Goal: Check status

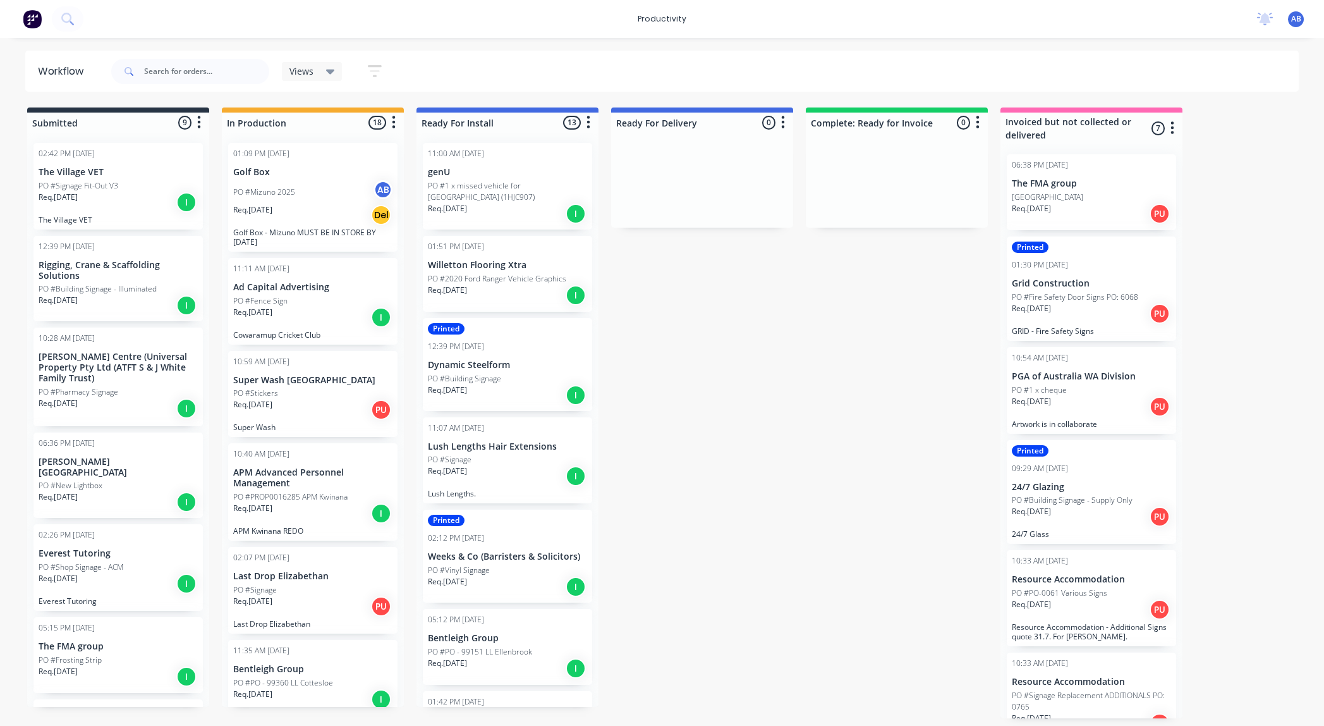
scroll to position [707, 0]
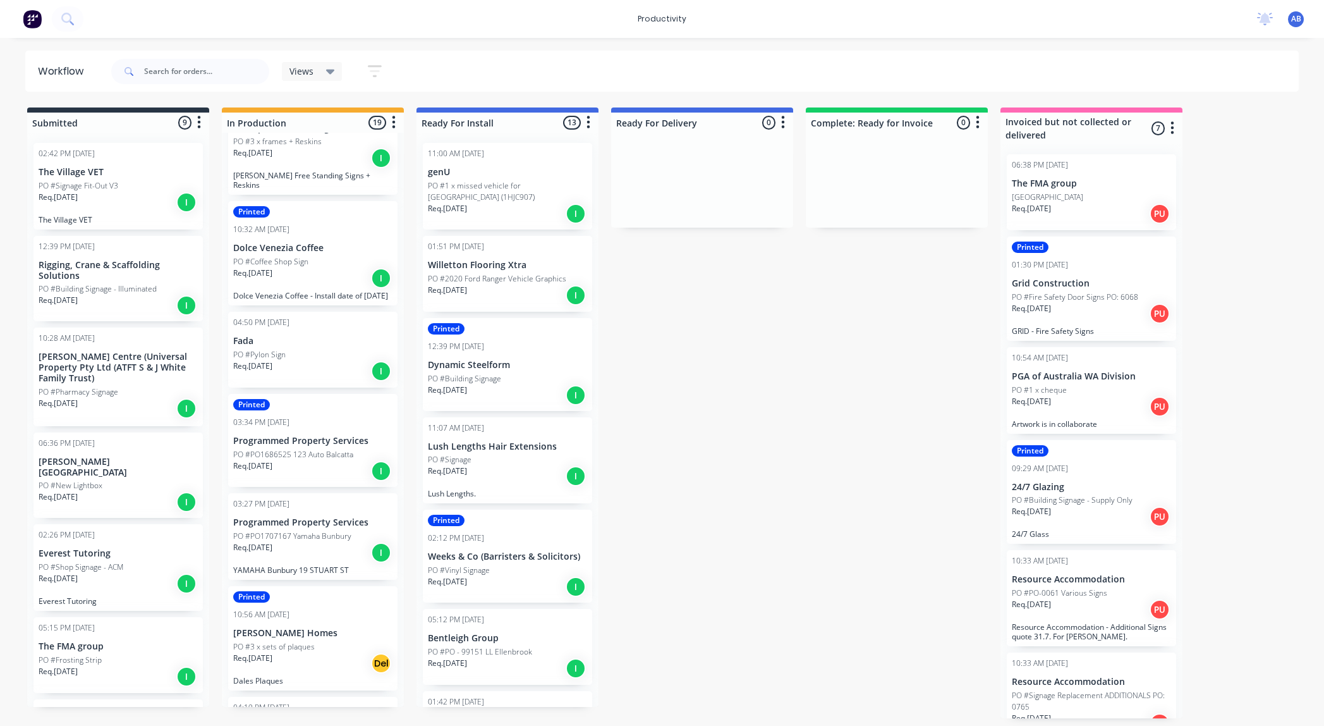
scroll to position [721, 0]
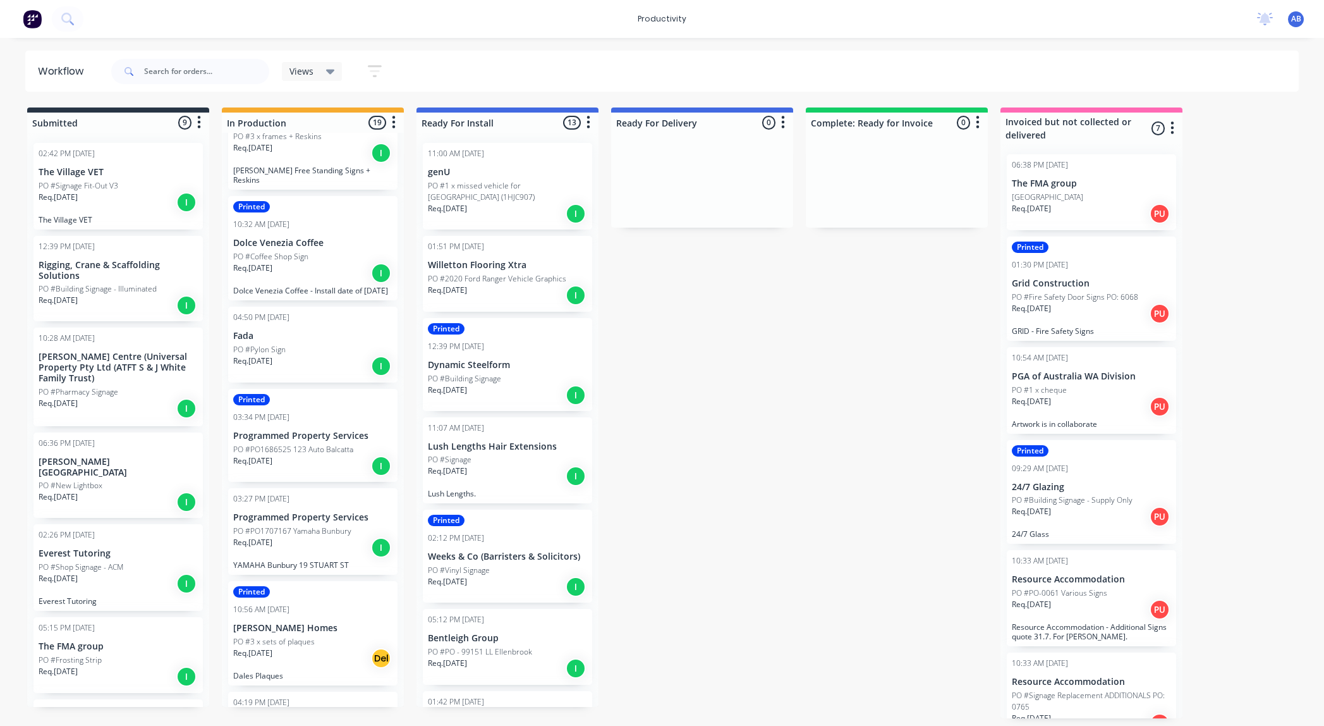
click at [289, 537] on div "Req. 12/09/25 I" at bounding box center [312, 547] width 159 height 21
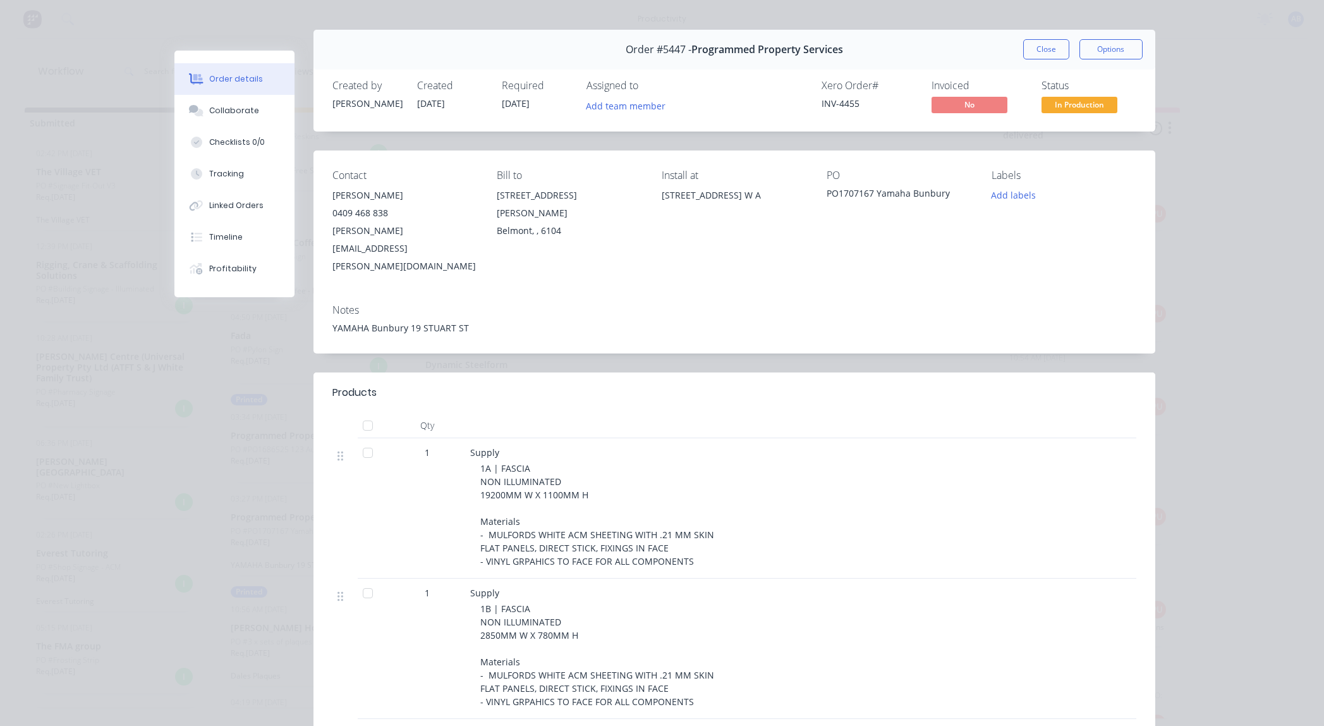
scroll to position [0, 0]
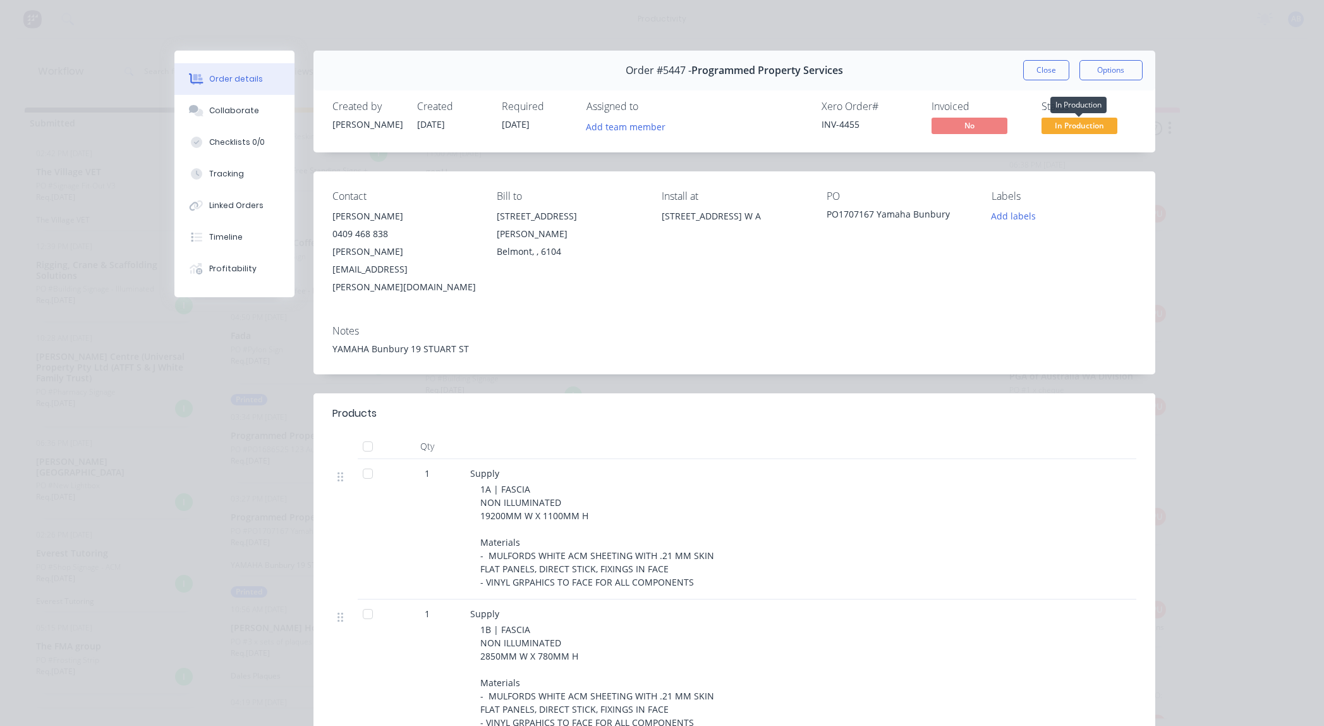
click at [1058, 124] on span "In Production" at bounding box center [1080, 126] width 76 height 16
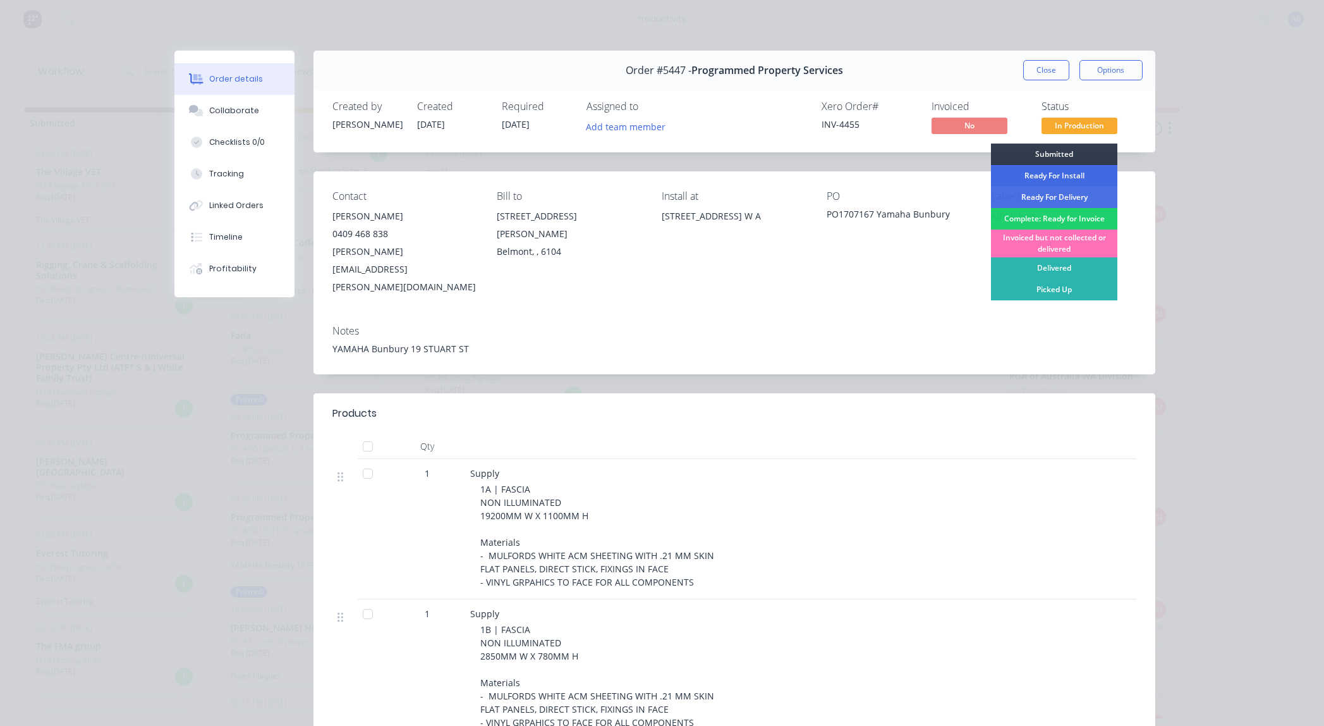
click at [1052, 173] on div "Ready For Install" at bounding box center [1054, 175] width 126 height 21
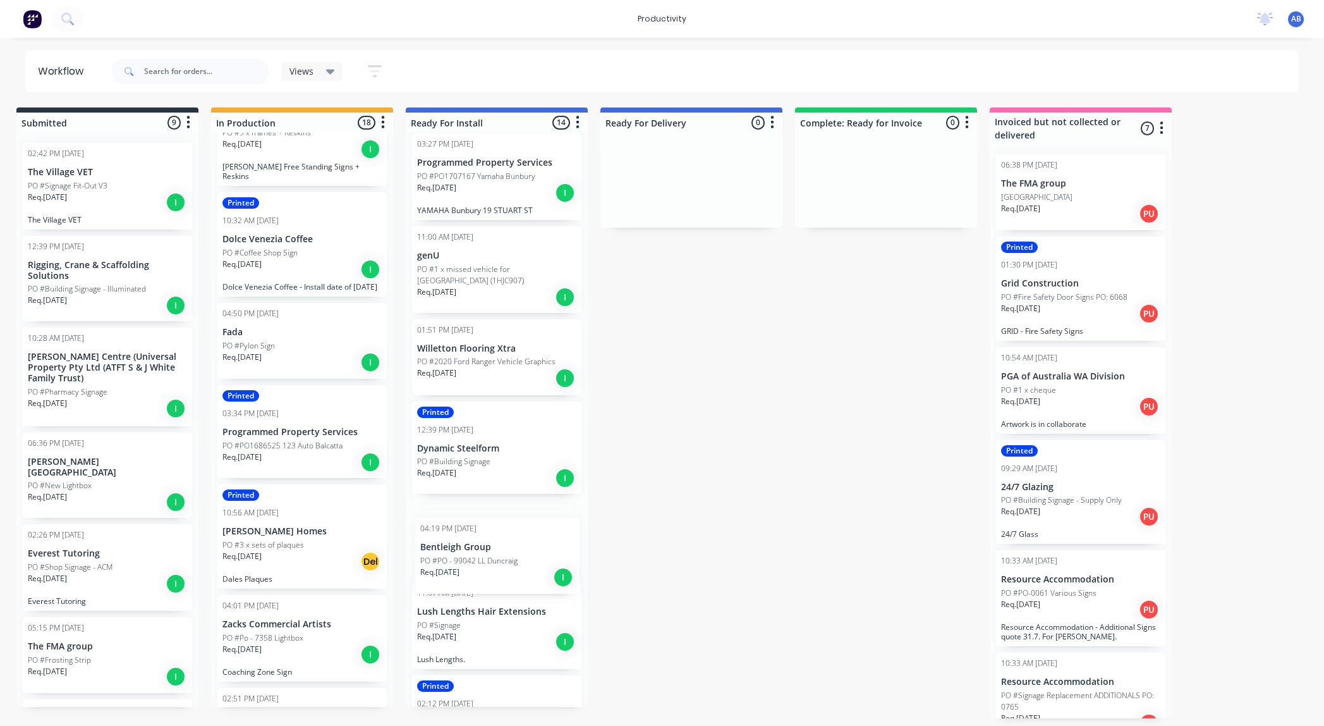
scroll to position [11, 0]
drag, startPoint x: 286, startPoint y: 632, endPoint x: 501, endPoint y: 551, distance: 229.1
click at [501, 551] on div "Submitted 9 Sort By Created date Required date Order number Customer name Most …" at bounding box center [759, 412] width 1558 height 611
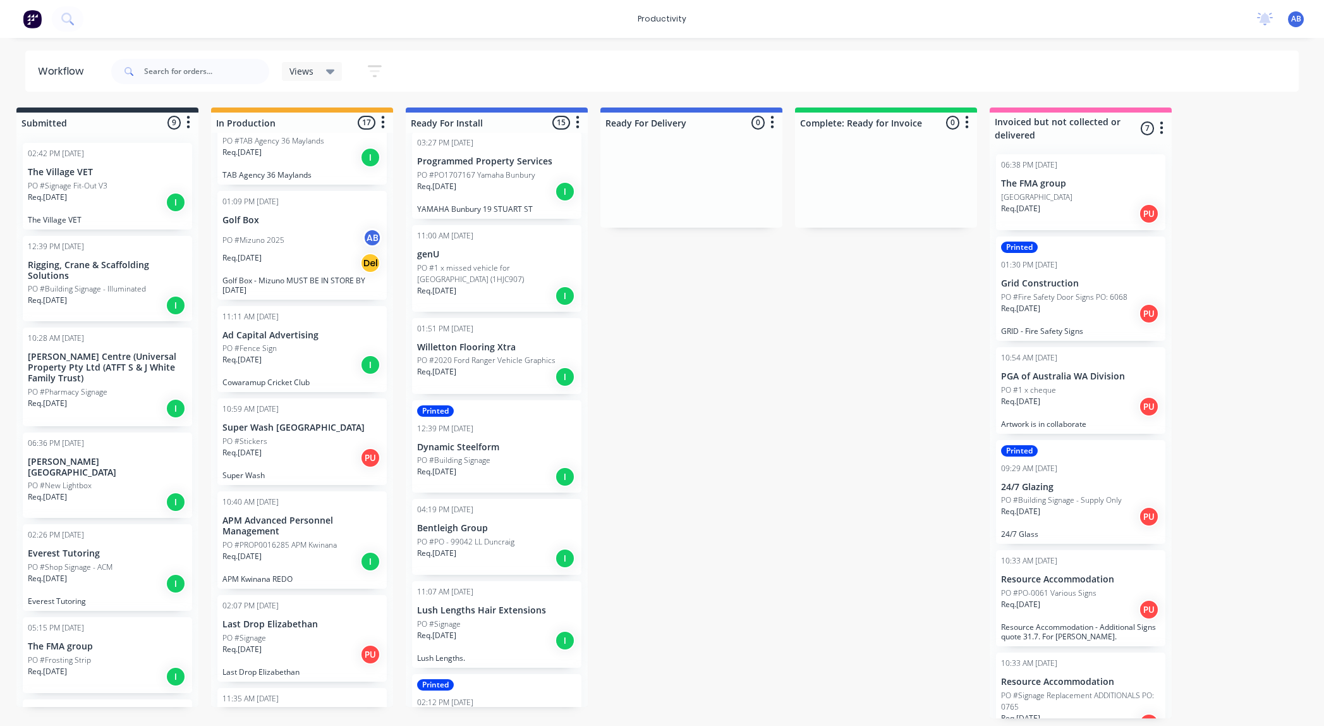
scroll to position [35, 0]
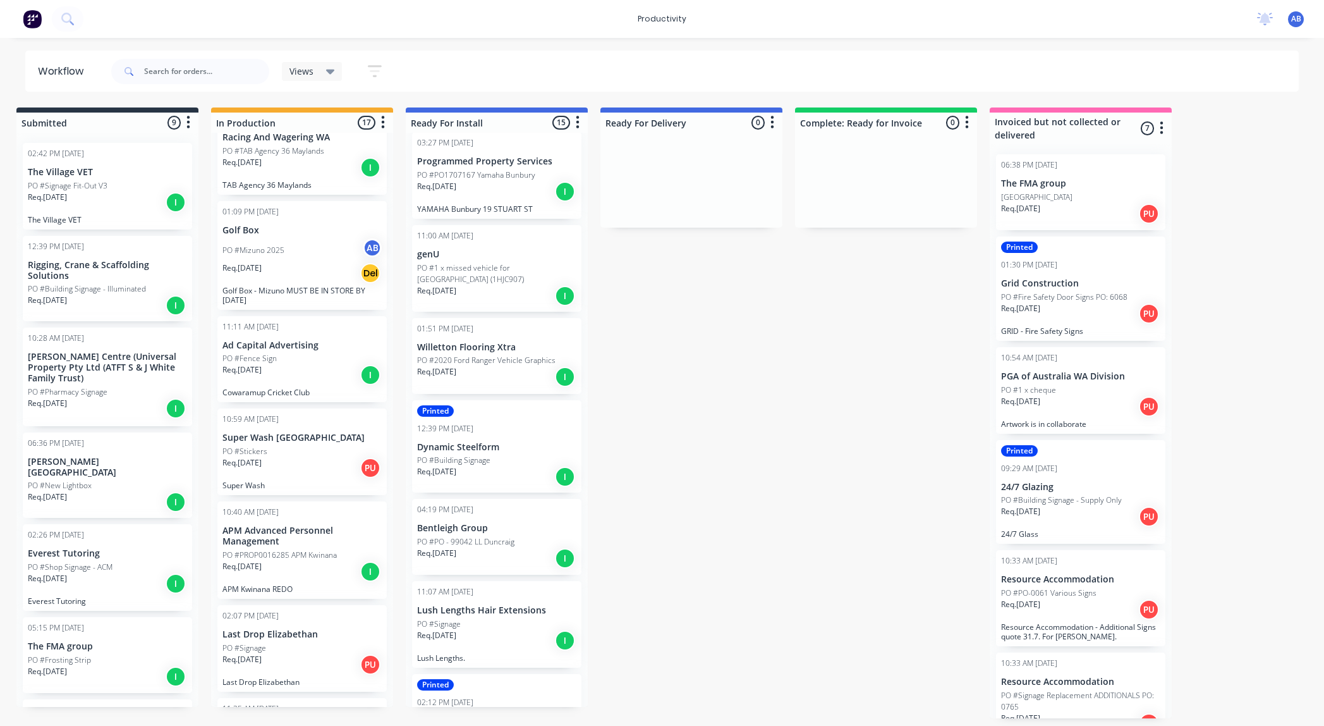
click at [309, 473] on div "Req. [DATE] PU" at bounding box center [302, 467] width 159 height 21
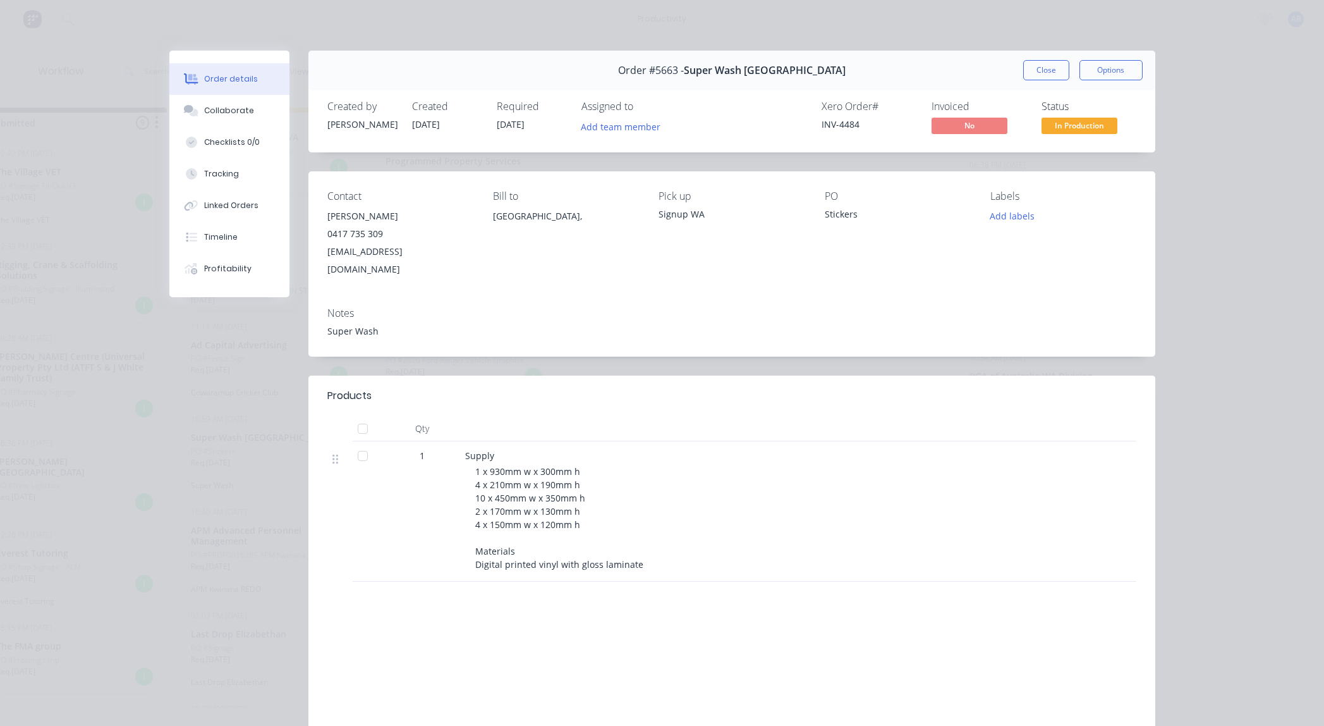
scroll to position [0, 46]
click at [1041, 72] on button "Close" at bounding box center [1046, 70] width 46 height 20
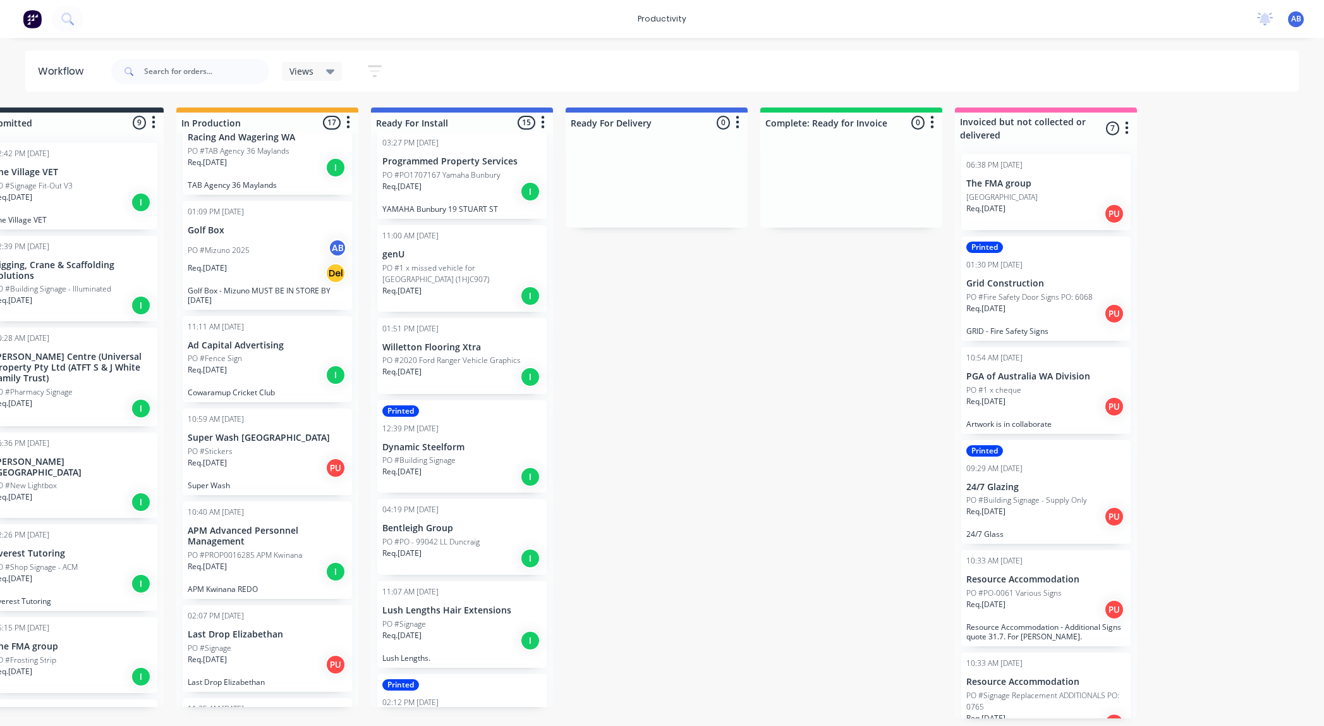
scroll to position [0, 0]
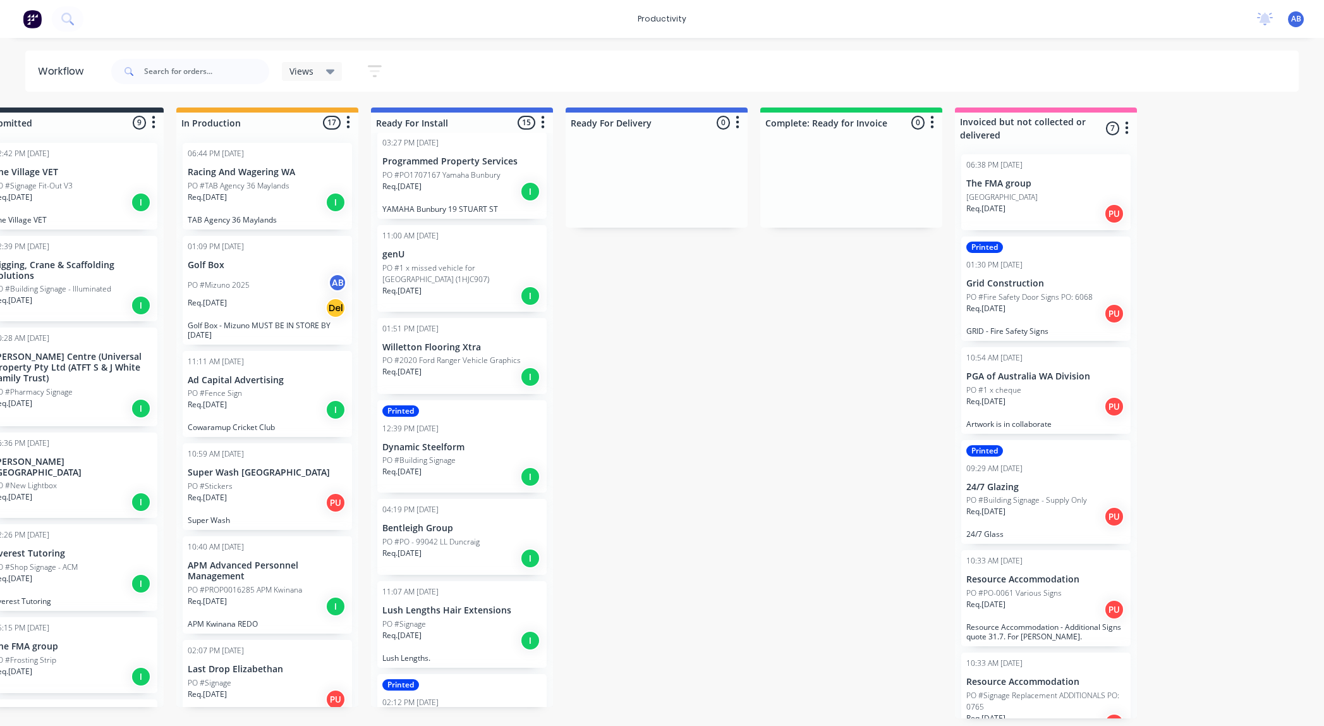
click at [272, 274] on div "PO #Mizuno 2025 AB" at bounding box center [267, 285] width 159 height 24
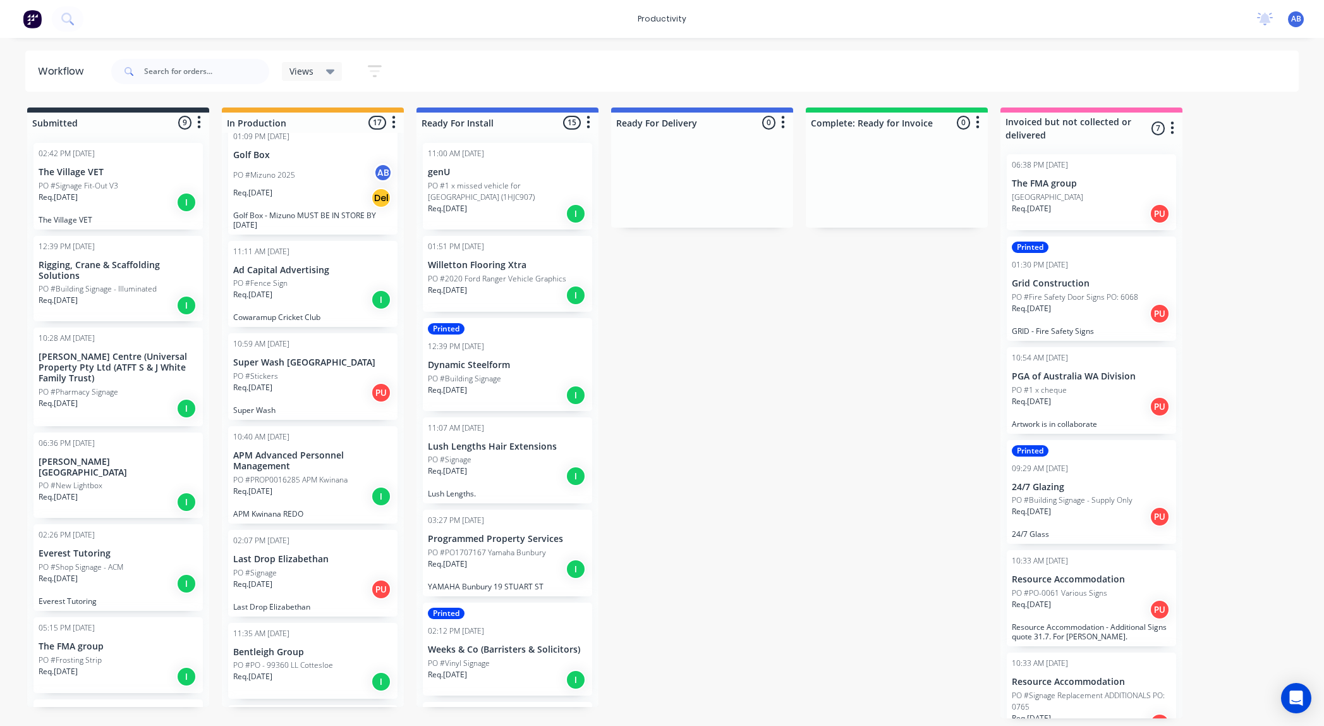
scroll to position [114, 0]
click at [344, 304] on div "Req. [DATE] I" at bounding box center [312, 295] width 159 height 21
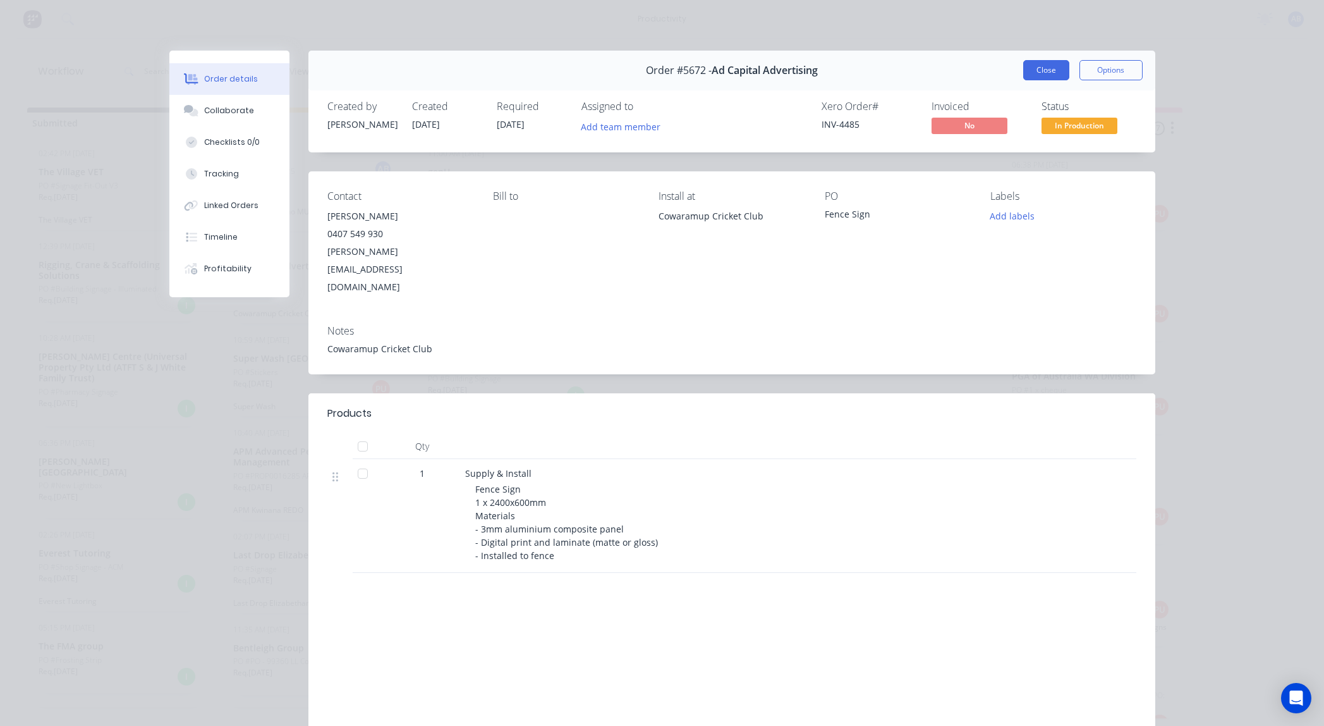
click at [1049, 70] on button "Close" at bounding box center [1046, 70] width 46 height 20
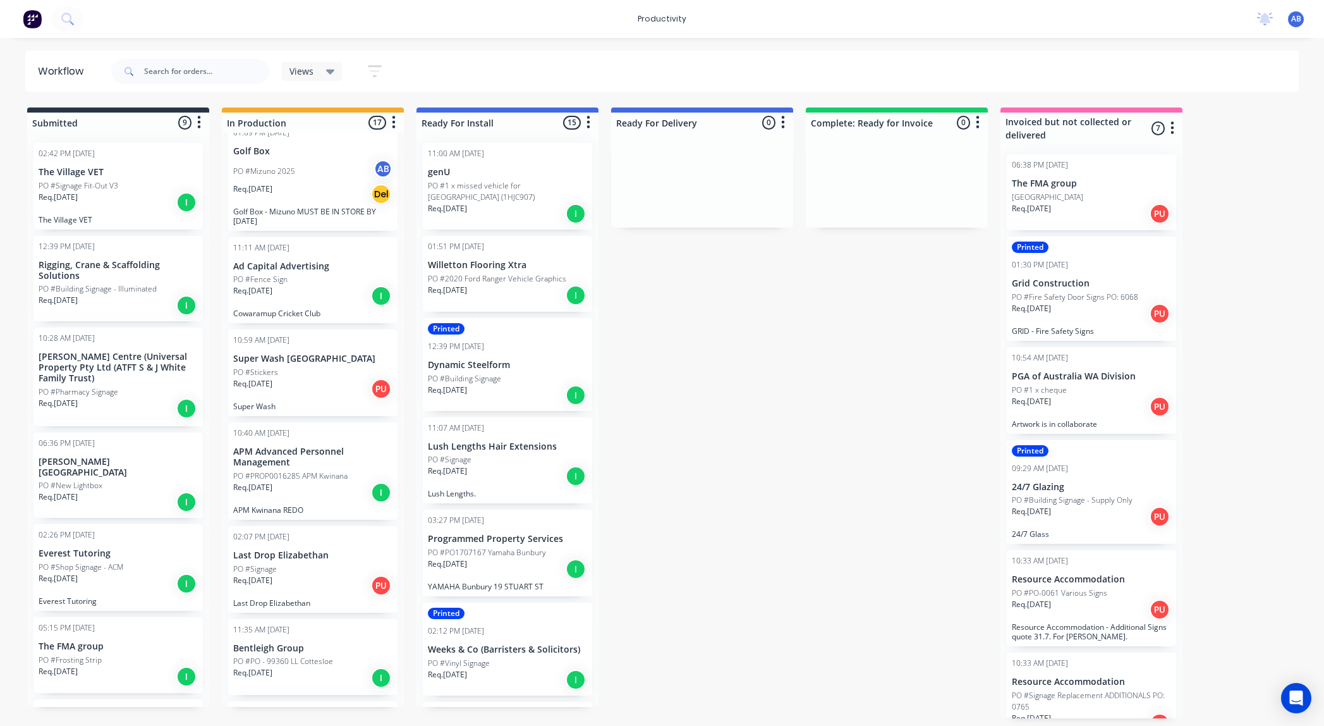
click at [320, 461] on p "APM Advanced Personnel Management" at bounding box center [312, 456] width 159 height 21
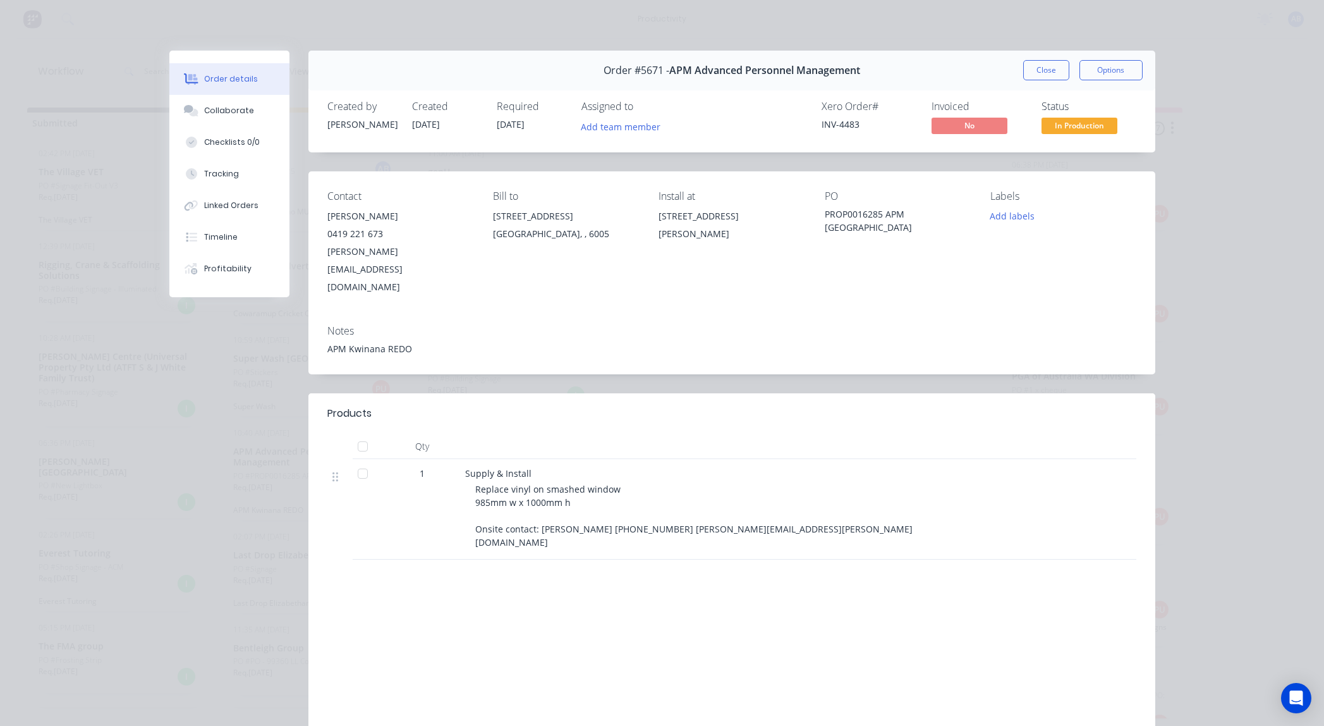
click at [1042, 64] on button "Close" at bounding box center [1046, 70] width 46 height 20
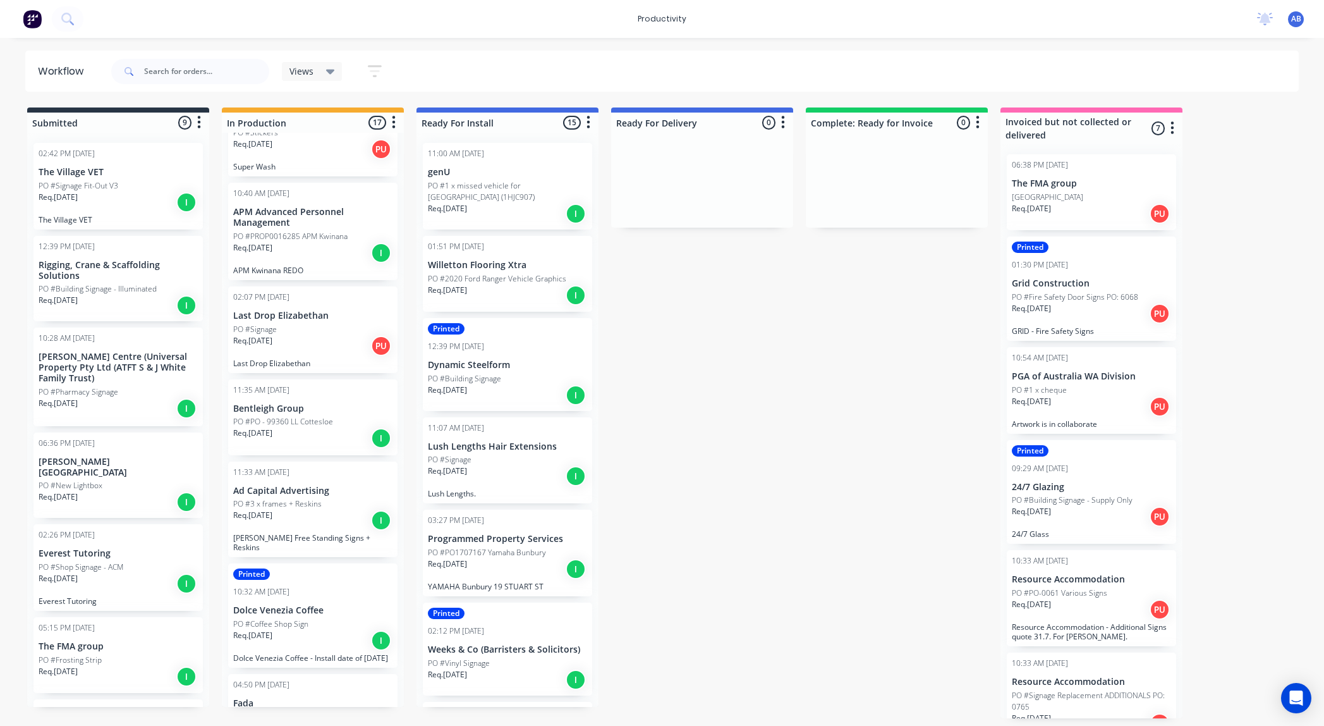
scroll to position [0, 0]
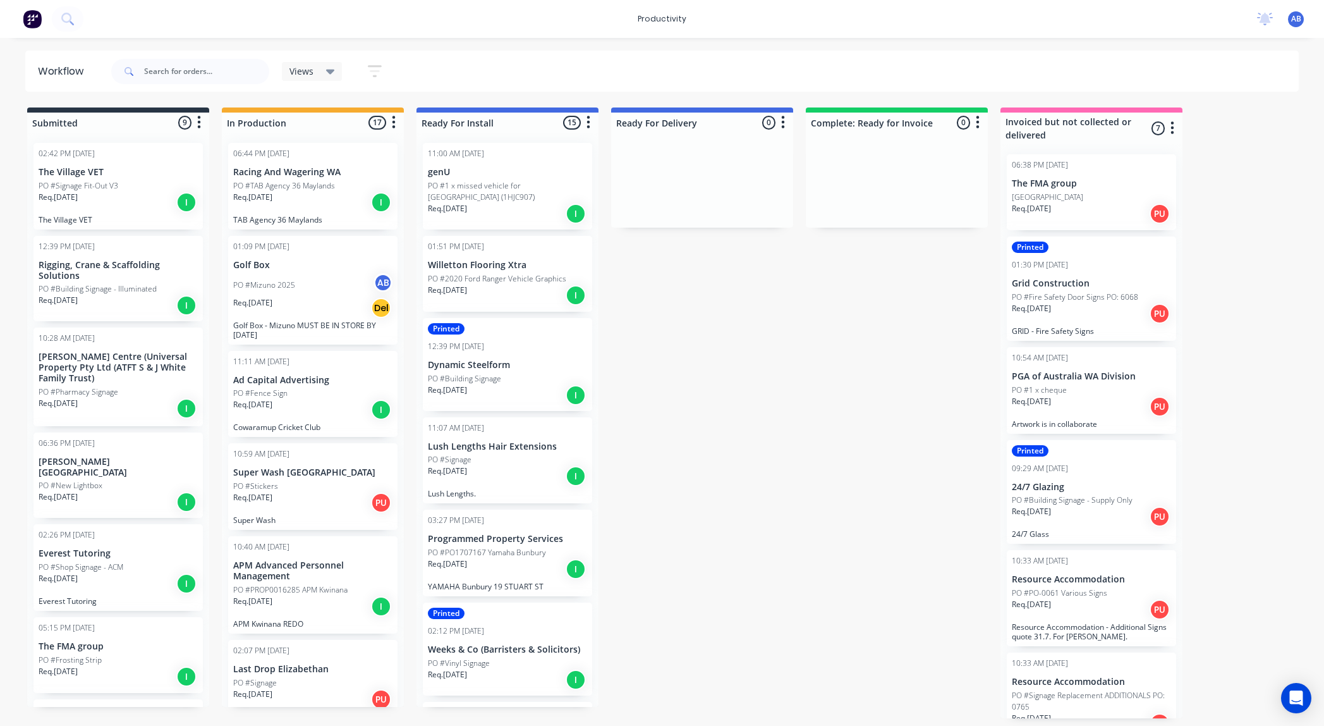
click at [326, 397] on div "PO #Fence Sign" at bounding box center [312, 393] width 159 height 11
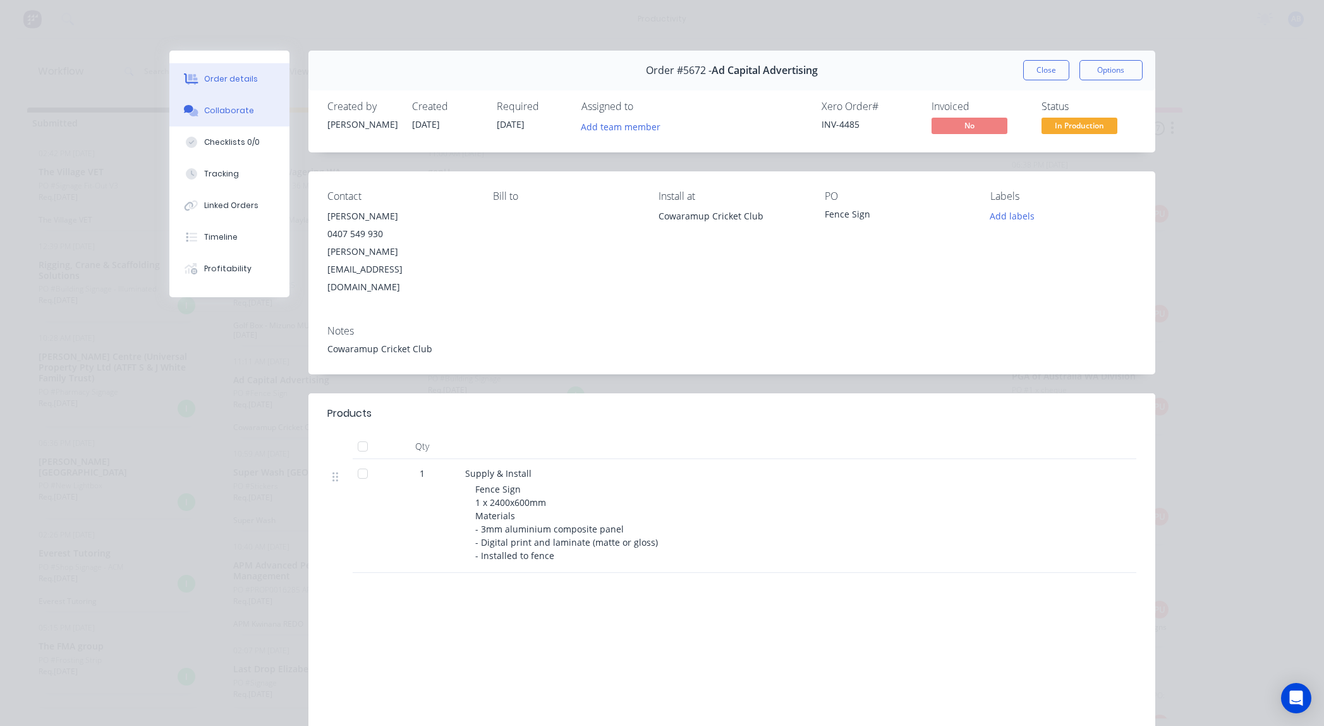
click at [226, 115] on div "Collaborate" at bounding box center [229, 110] width 50 height 11
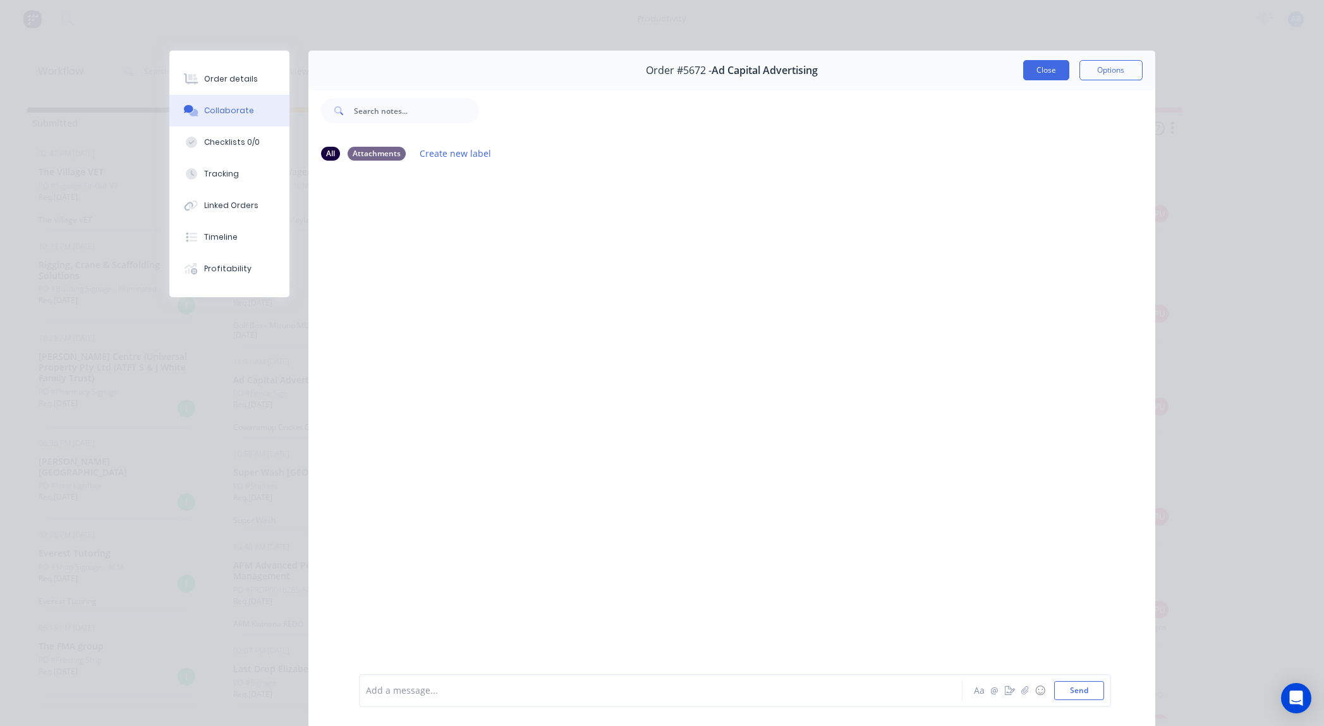
click at [1039, 68] on button "Close" at bounding box center [1046, 70] width 46 height 20
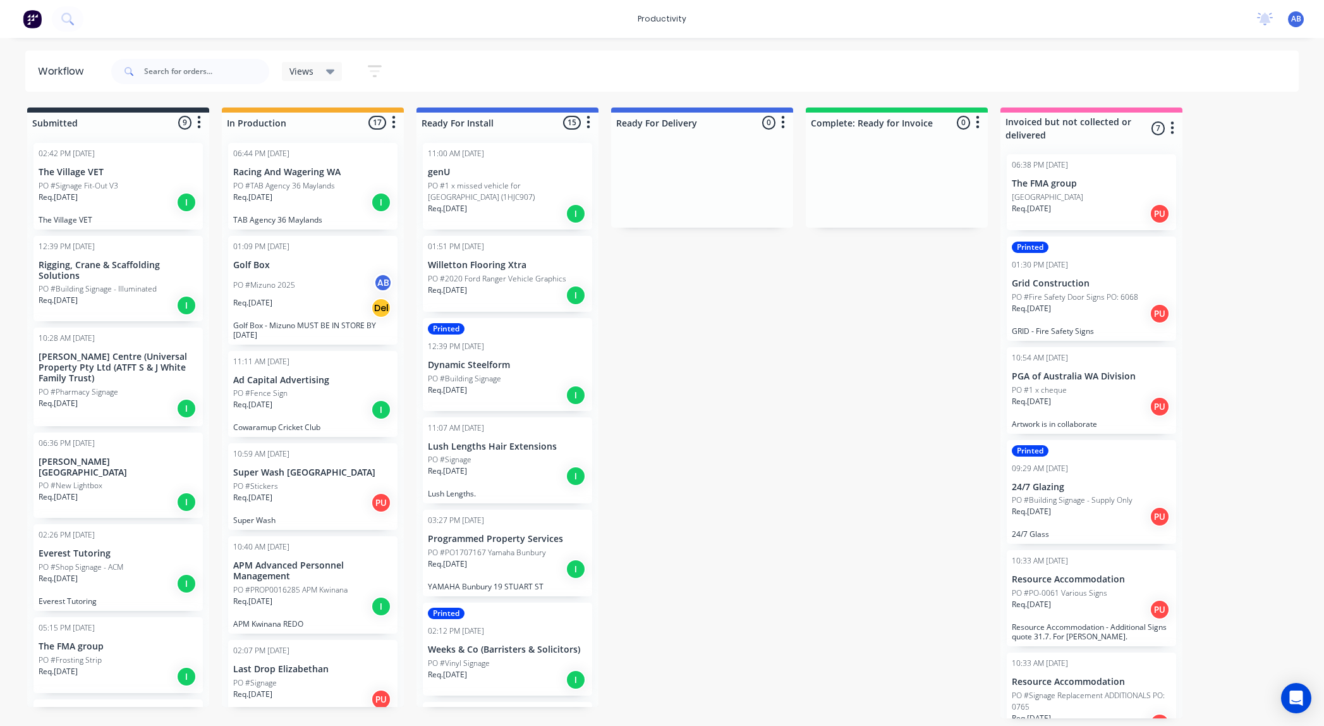
click at [331, 503] on div "Req. [DATE] PU" at bounding box center [312, 502] width 159 height 21
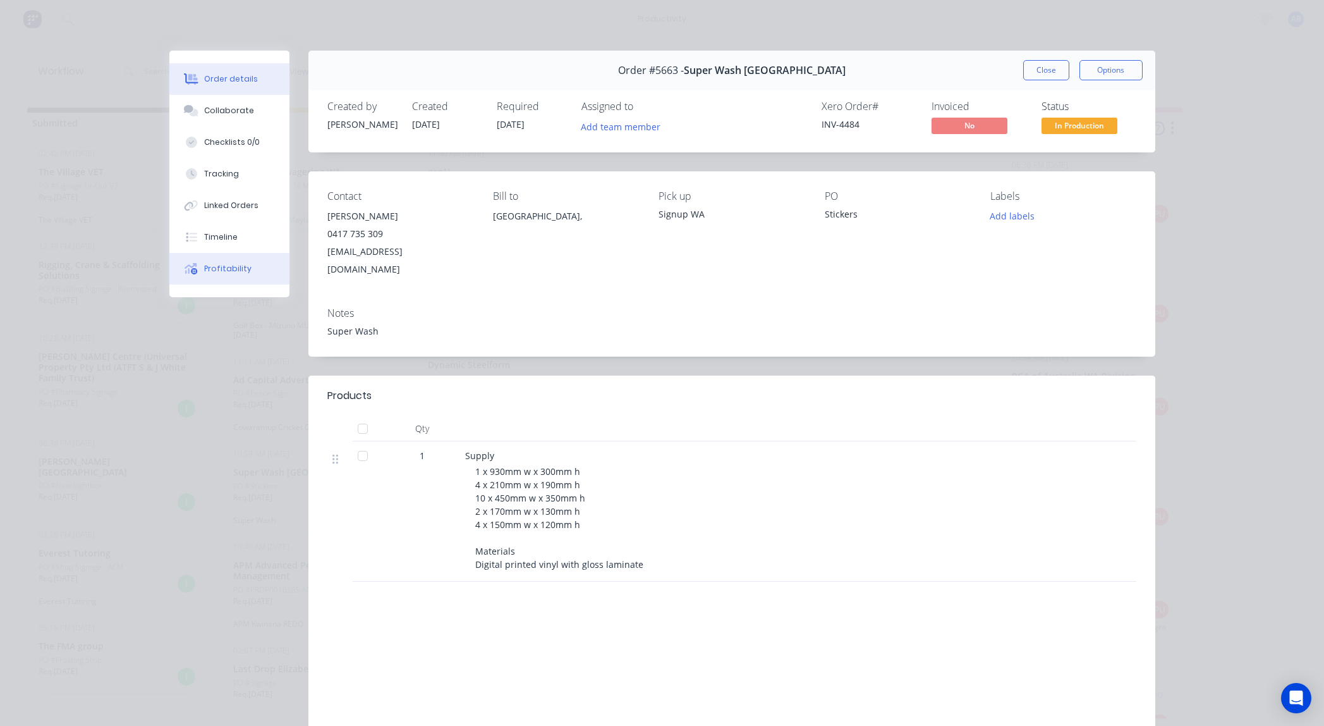
click at [214, 265] on div "Profitability" at bounding box center [227, 268] width 47 height 11
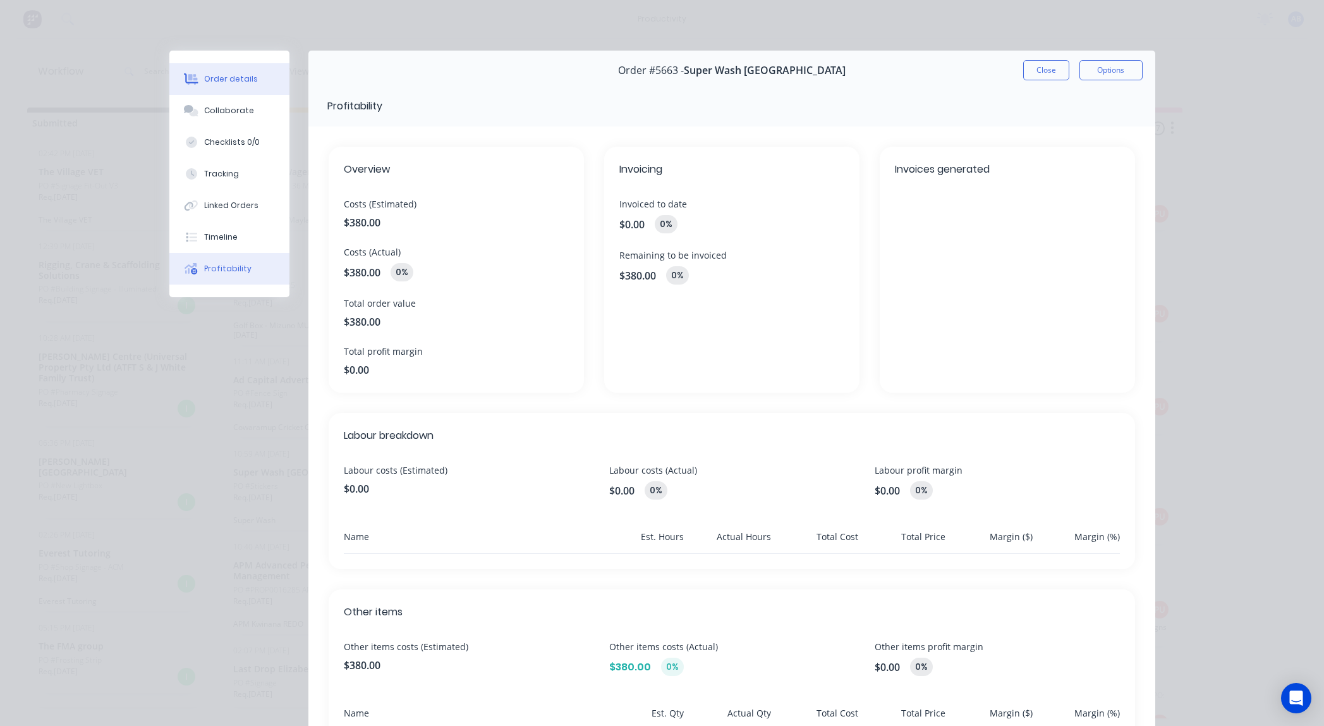
click at [242, 85] on button "Order details" at bounding box center [229, 79] width 120 height 32
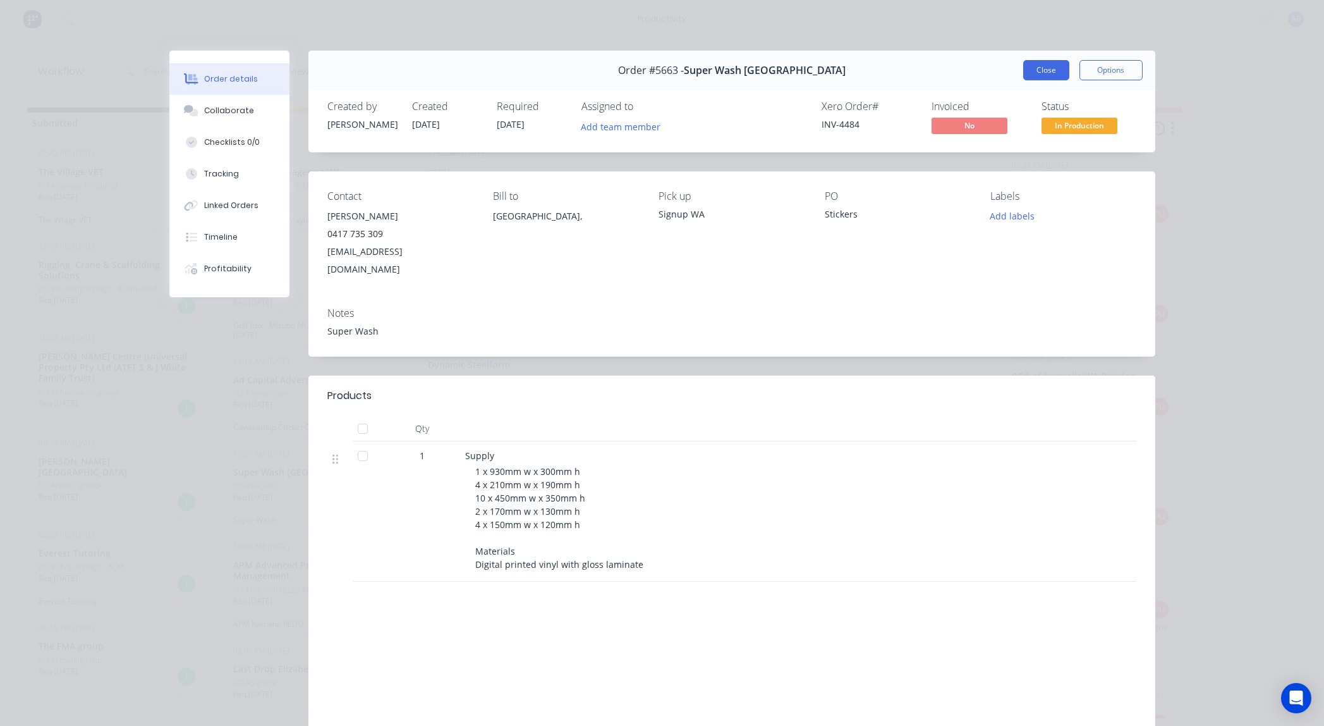
click at [1041, 68] on button "Close" at bounding box center [1046, 70] width 46 height 20
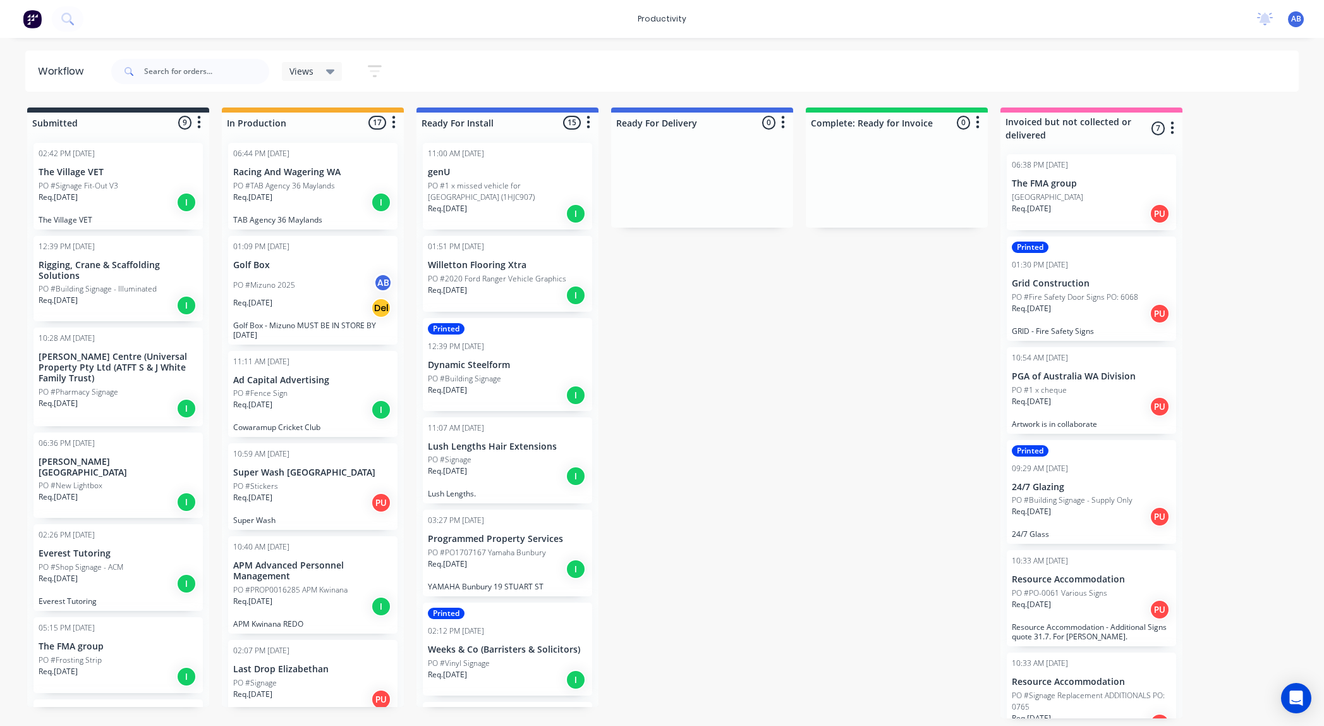
click at [296, 273] on div "PO #Mizuno 2025 AB" at bounding box center [312, 285] width 159 height 24
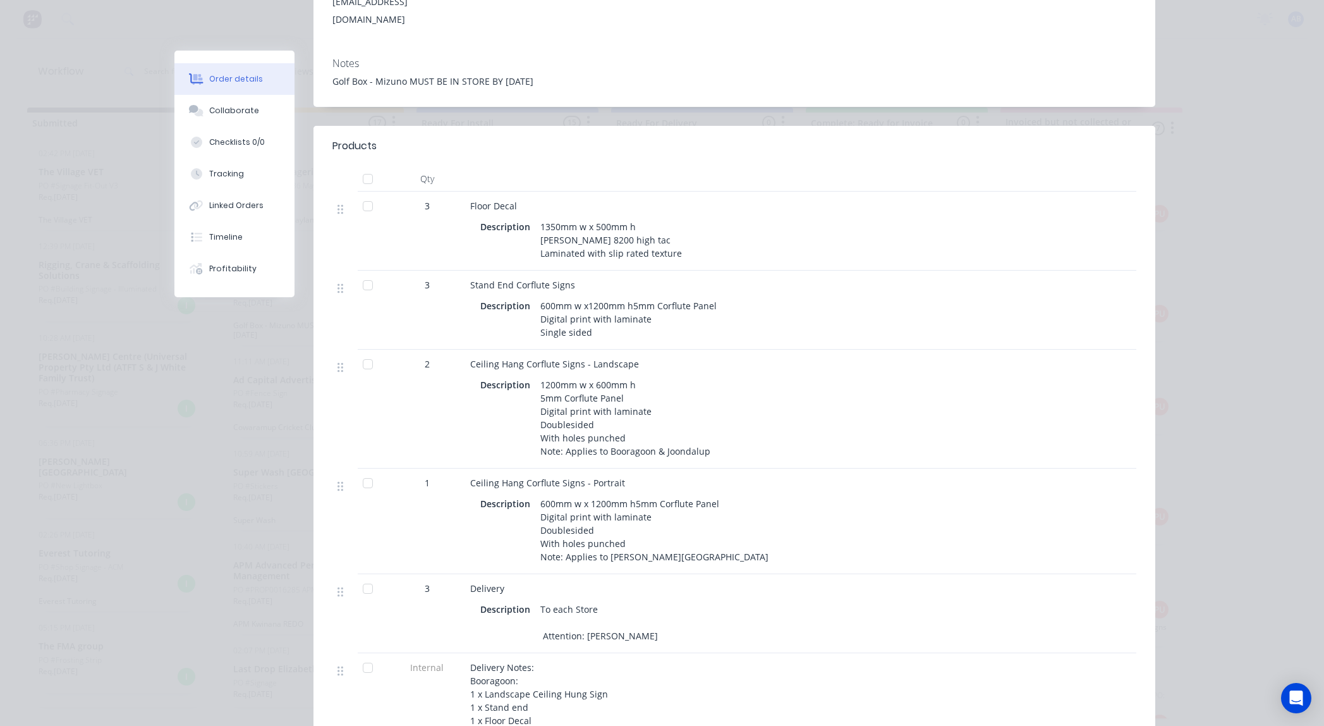
scroll to position [267, 0]
drag, startPoint x: 1104, startPoint y: 147, endPoint x: 1084, endPoint y: 138, distance: 21.8
click at [1102, 143] on div "Order #5654 - Golf Box Close Options Created by [PERSON_NAME] Created [DATE] Re…" at bounding box center [664, 460] width 981 height 1352
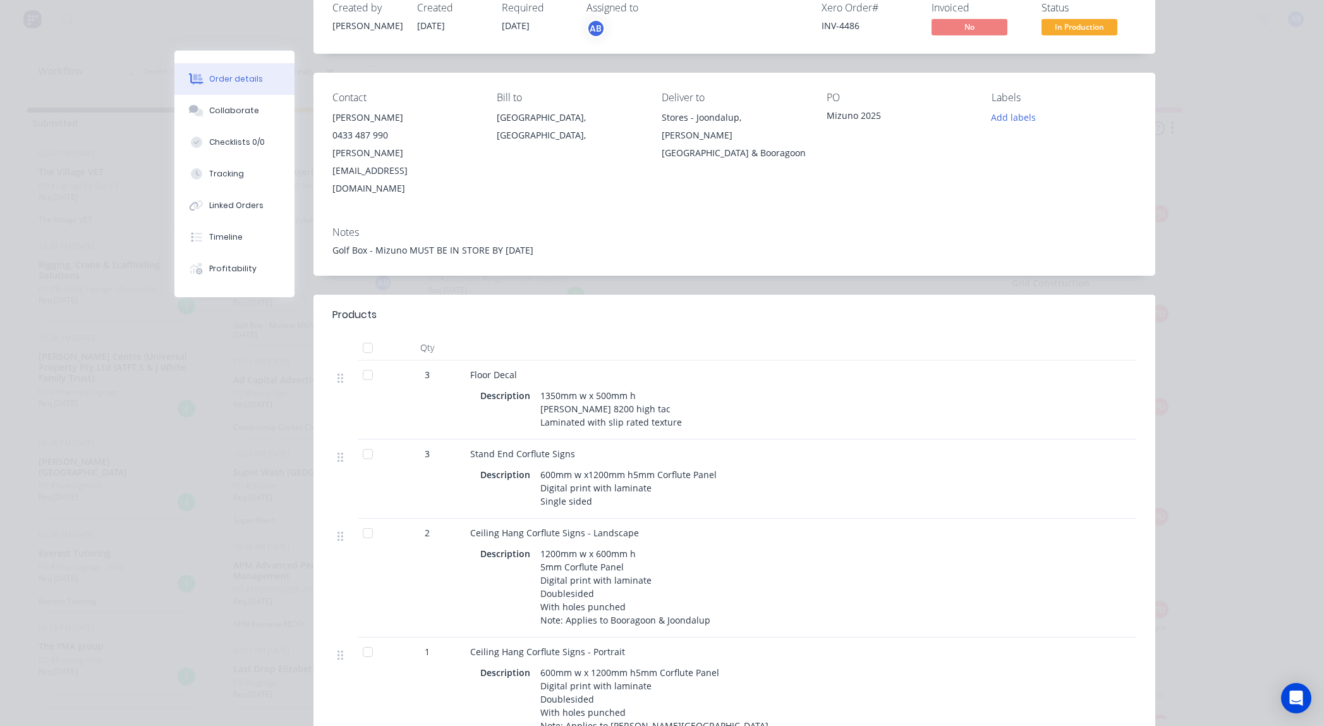
scroll to position [0, 0]
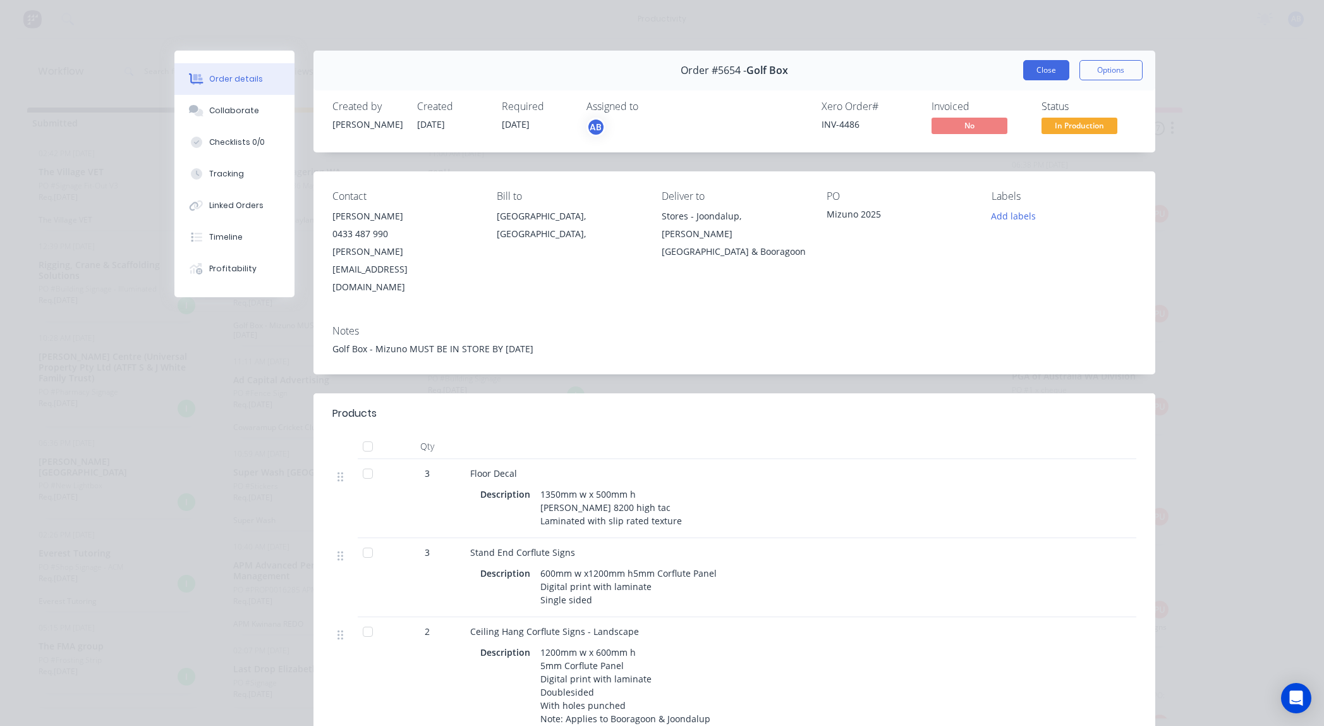
click at [1059, 71] on button "Close" at bounding box center [1046, 70] width 46 height 20
